Goal: Transaction & Acquisition: Obtain resource

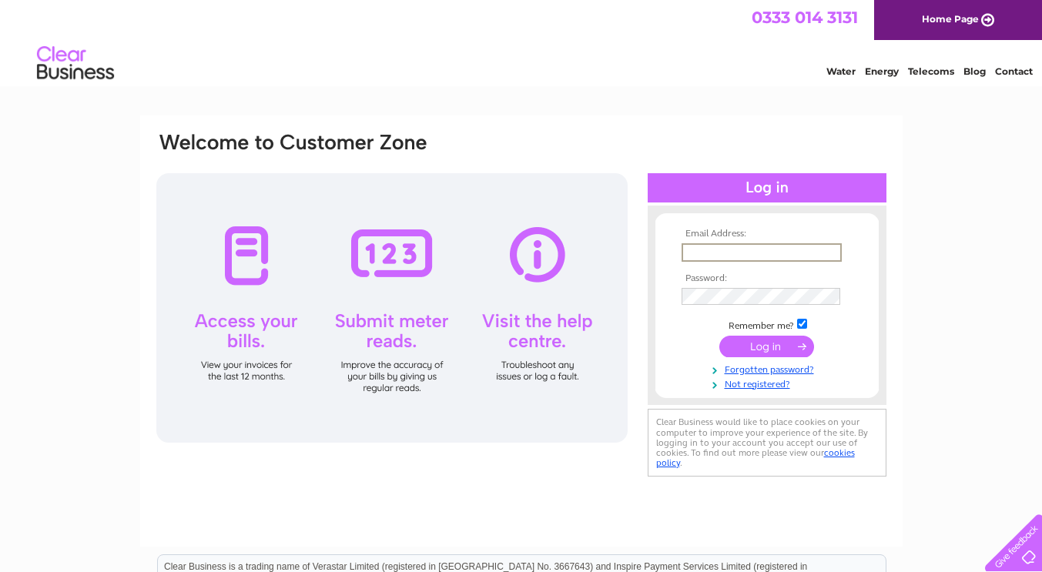
click at [694, 251] on input "text" at bounding box center [762, 252] width 160 height 18
type input "kingsclerecharities4@mail.com"
click at [772, 351] on input "submit" at bounding box center [766, 345] width 95 height 22
click at [775, 343] on input "submit" at bounding box center [766, 345] width 95 height 22
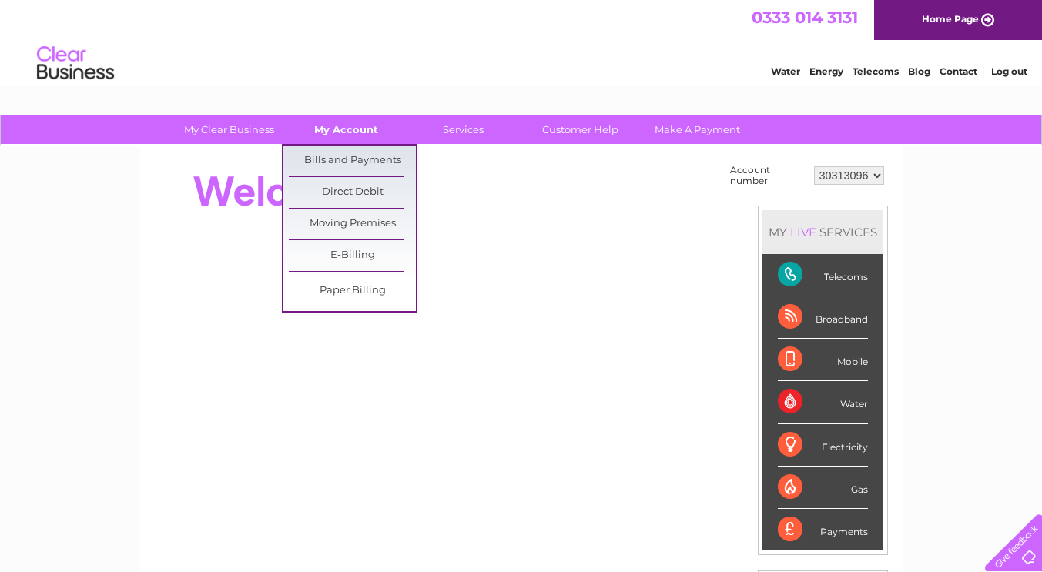
click at [360, 126] on link "My Account" at bounding box center [346, 130] width 127 height 28
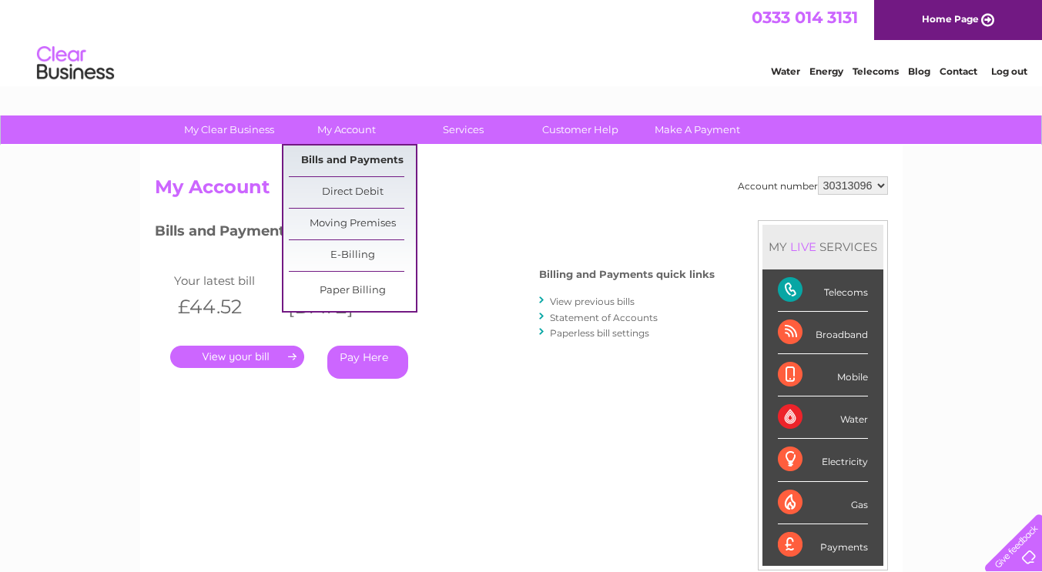
click at [349, 154] on link "Bills and Payments" at bounding box center [352, 161] width 127 height 31
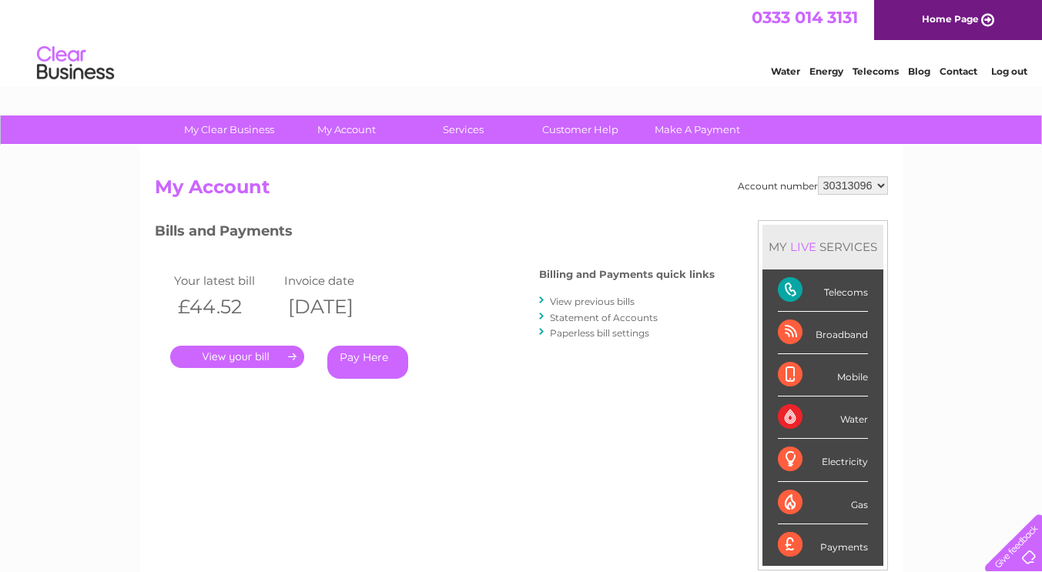
click at [587, 304] on link "View previous bills" at bounding box center [592, 302] width 85 height 12
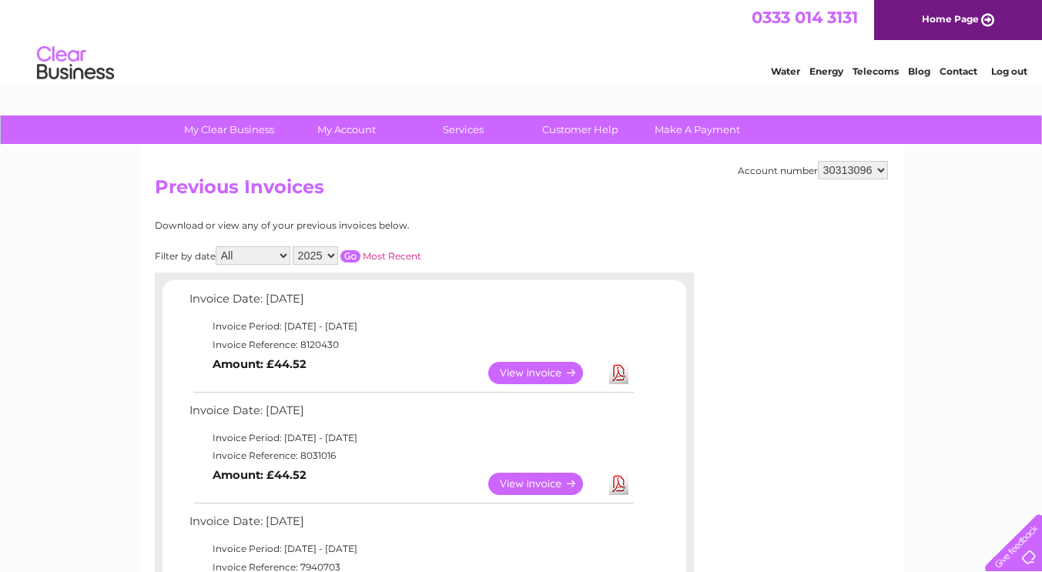
click at [621, 374] on link "Download" at bounding box center [618, 373] width 19 height 22
click at [541, 370] on link "View" at bounding box center [544, 373] width 113 height 22
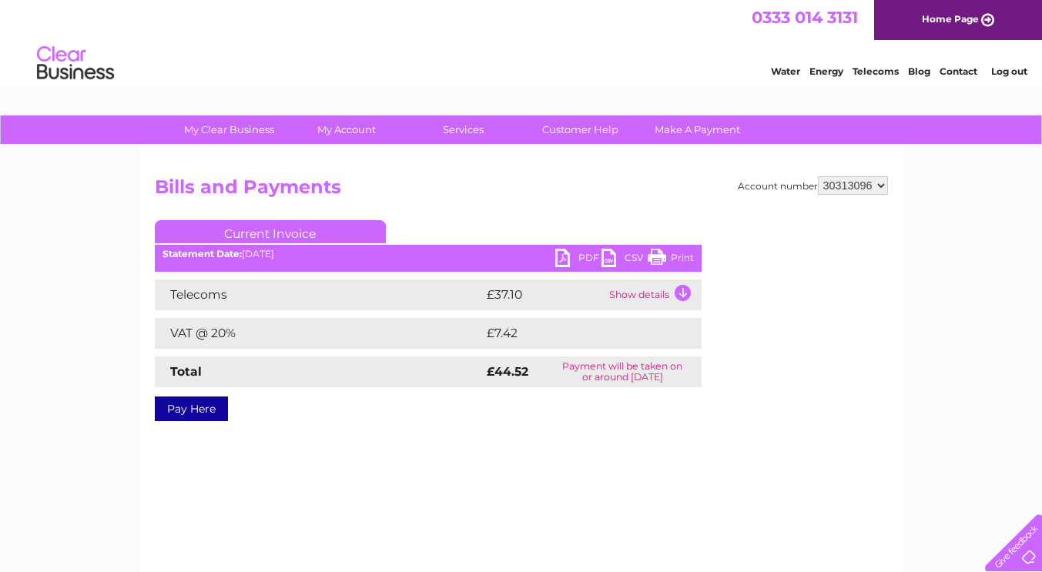
click at [682, 290] on td "Show details" at bounding box center [653, 295] width 96 height 31
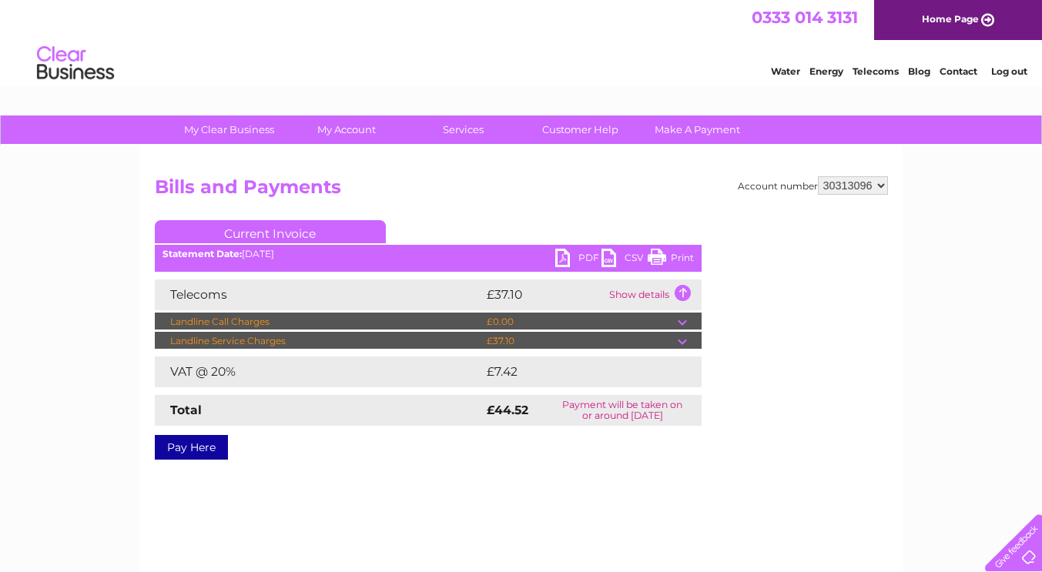
click at [739, 283] on div "Account number 30313096 Bills and Payments Current Invoice PDF CSV Print" at bounding box center [521, 315] width 733 height 278
click at [558, 255] on link "PDF" at bounding box center [578, 260] width 46 height 22
click at [564, 255] on link "PDF" at bounding box center [578, 260] width 46 height 22
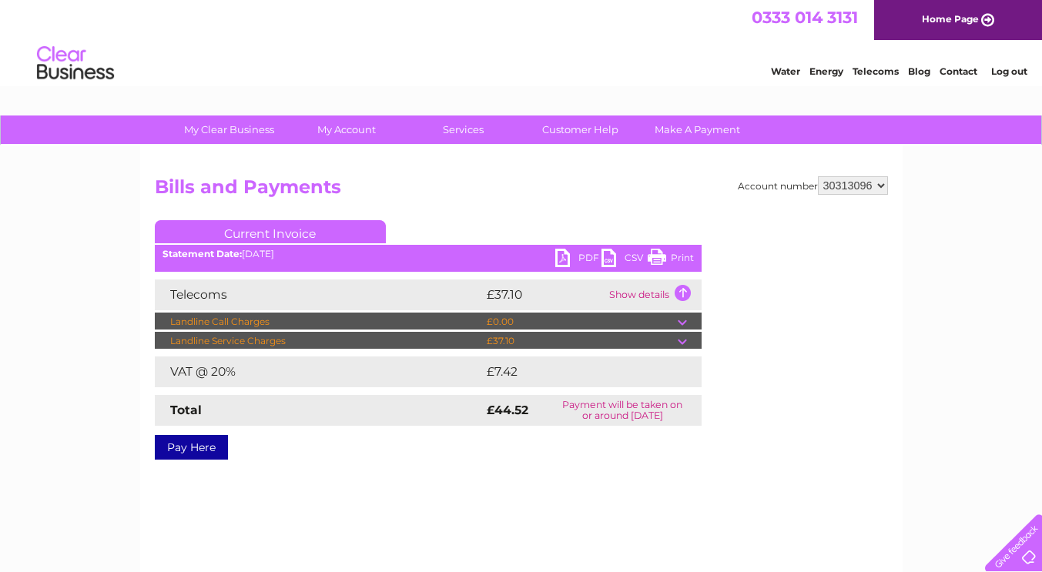
click at [561, 261] on link "PDF" at bounding box center [578, 260] width 46 height 22
click at [607, 261] on link "CSV" at bounding box center [625, 260] width 46 height 22
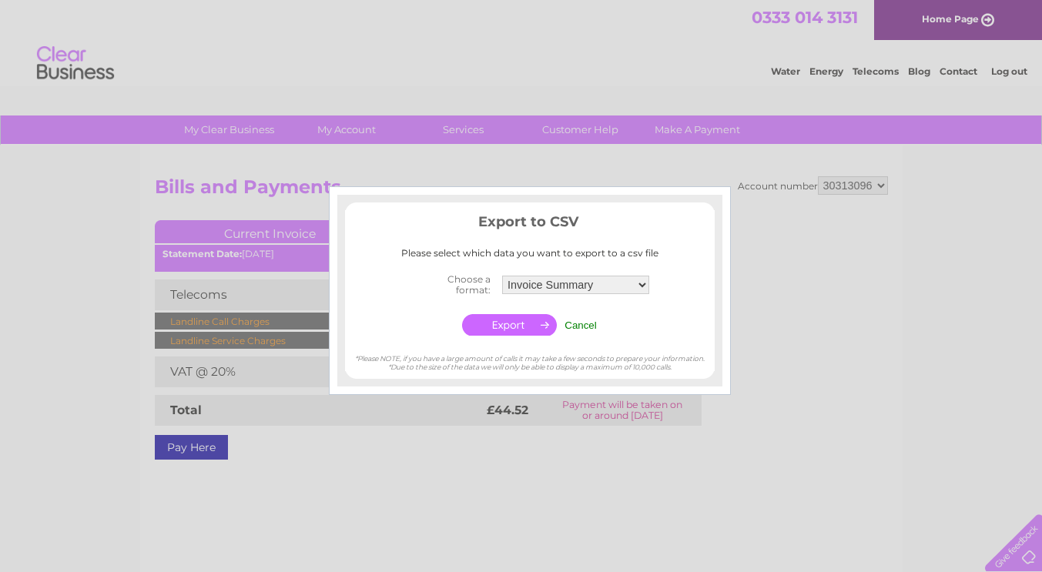
click at [607, 261] on div "Export to CSV Please select which data you want to export to a csv file Choose …" at bounding box center [530, 275] width 370 height 129
click at [786, 215] on div at bounding box center [521, 286] width 1042 height 572
click at [586, 323] on input "Cancel" at bounding box center [581, 326] width 32 height 12
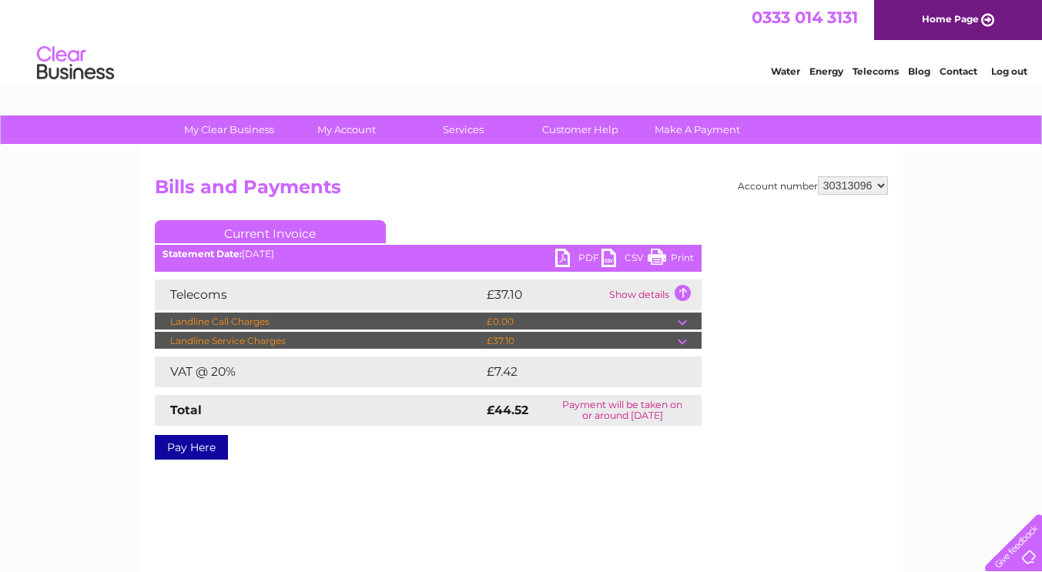
click at [581, 258] on link "PDF" at bounding box center [578, 260] width 46 height 22
click at [568, 260] on link "PDF" at bounding box center [578, 260] width 46 height 22
